Goal: Information Seeking & Learning: Learn about a topic

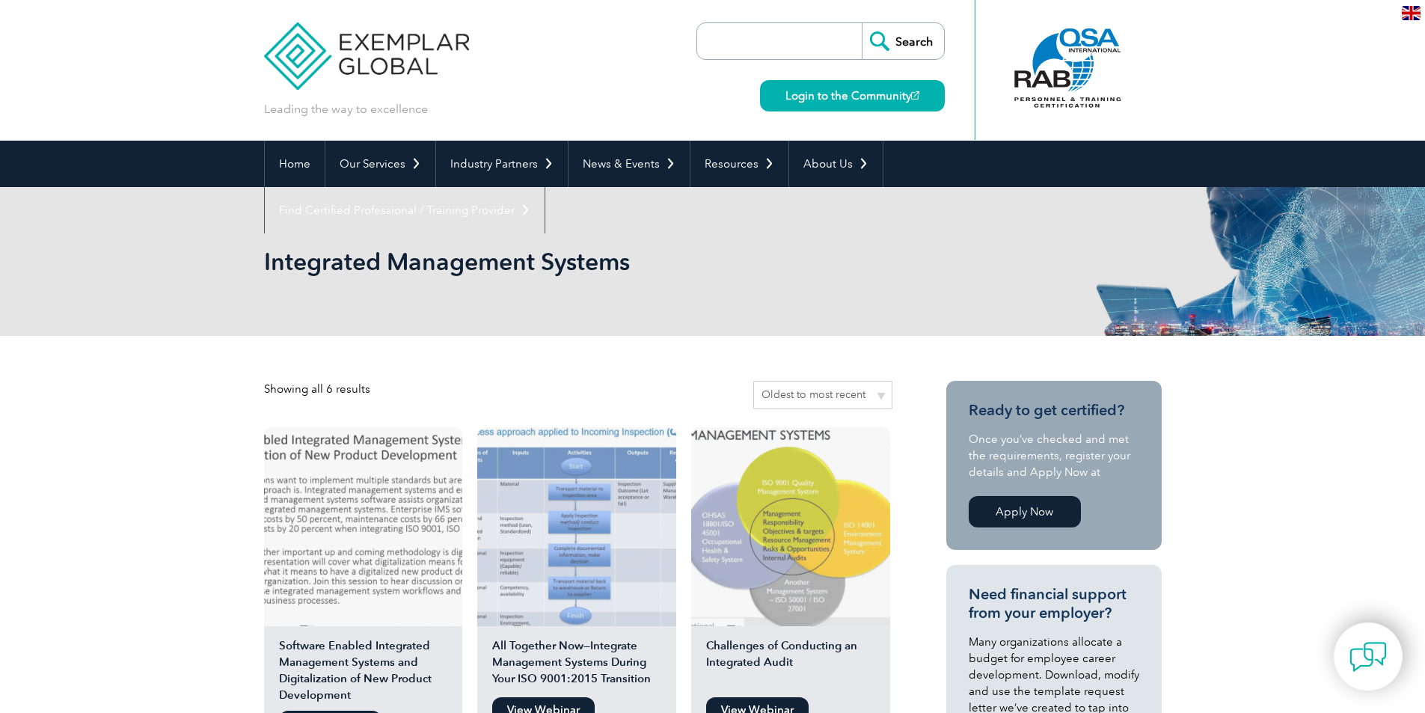
click at [759, 39] on input "search" at bounding box center [783, 41] width 157 height 36
type input "integrated audit management"
click at [862, 23] on input "Search" at bounding box center [903, 41] width 82 height 36
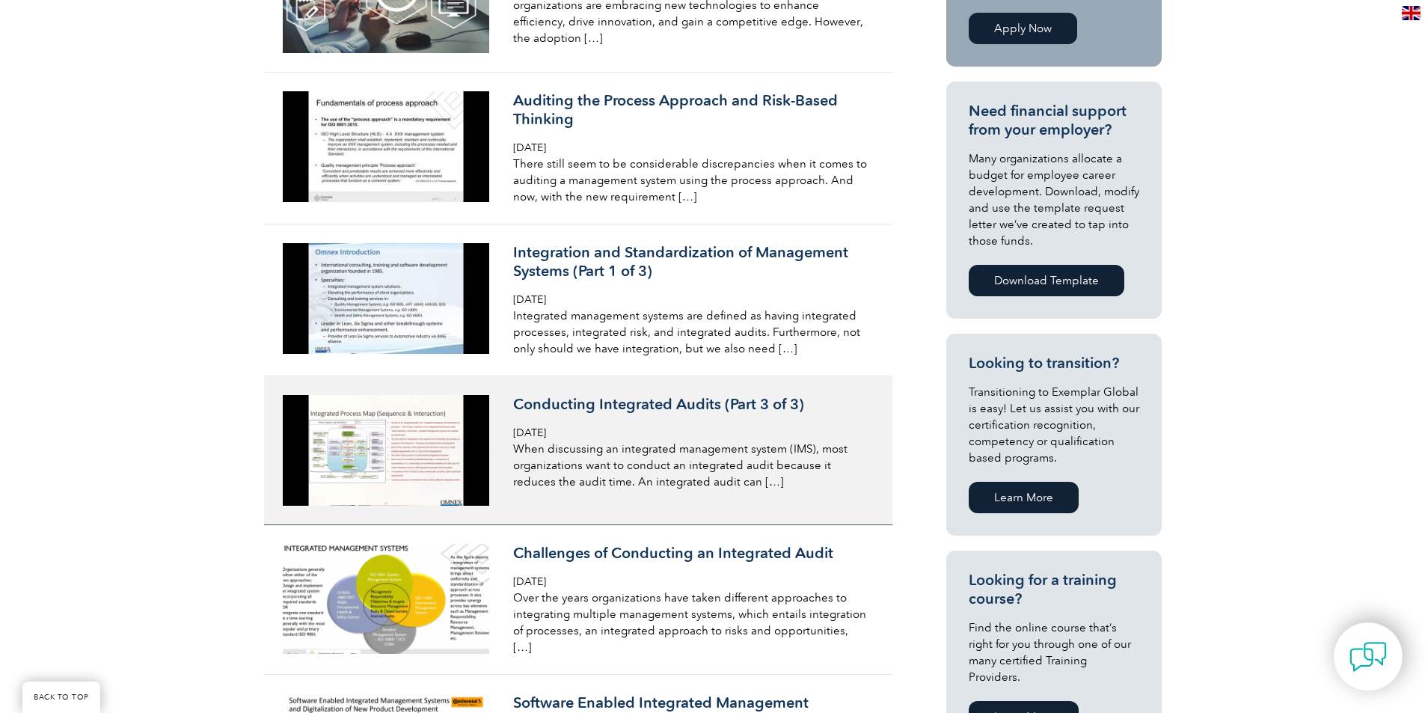
scroll to position [524, 0]
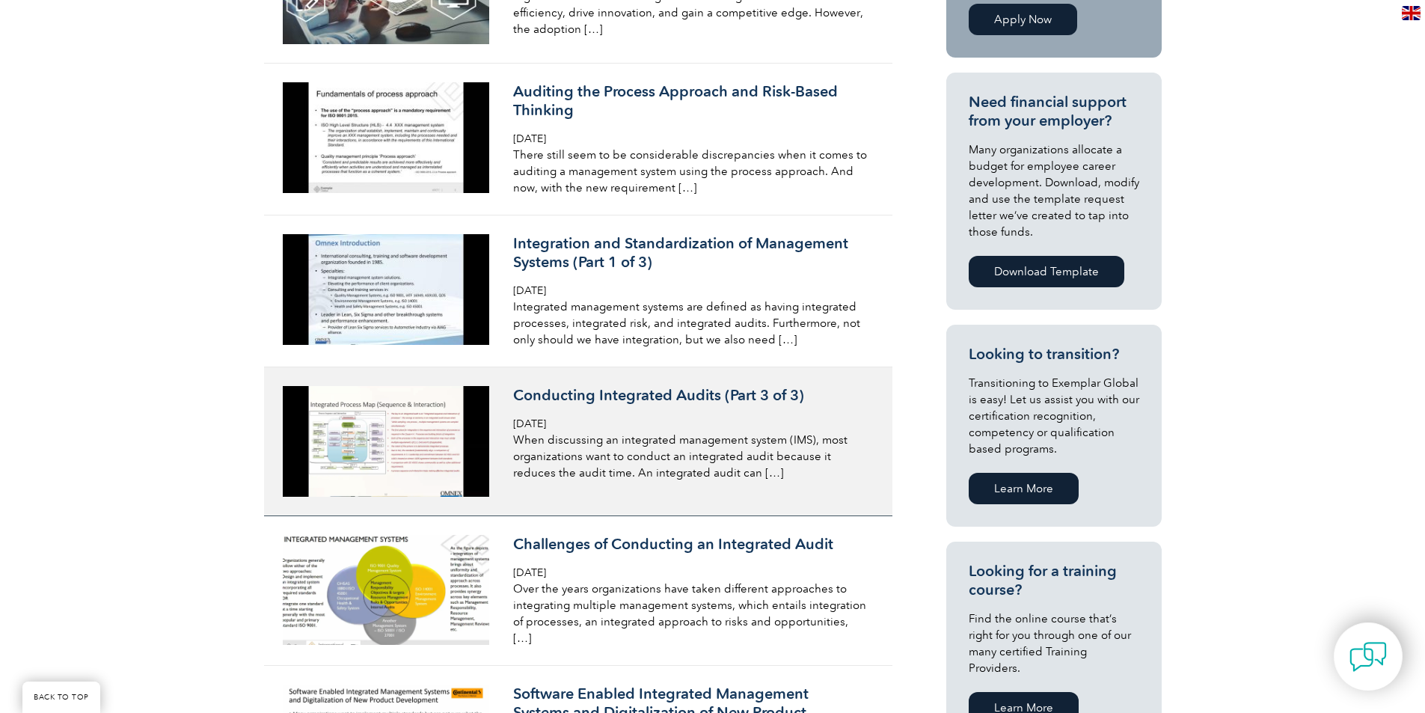
click at [575, 394] on h3 "Conducting Integrated Audits (Part 3 of 3)" at bounding box center [690, 395] width 355 height 19
